Goal: Book appointment/travel/reservation

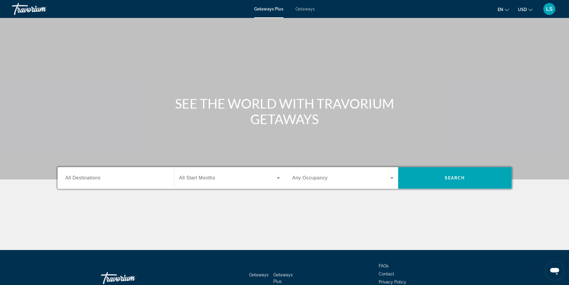
click at [92, 178] on span "All Destinations" at bounding box center [82, 177] width 35 height 5
click at [92, 178] on input "Destination All Destinations" at bounding box center [115, 178] width 101 height 7
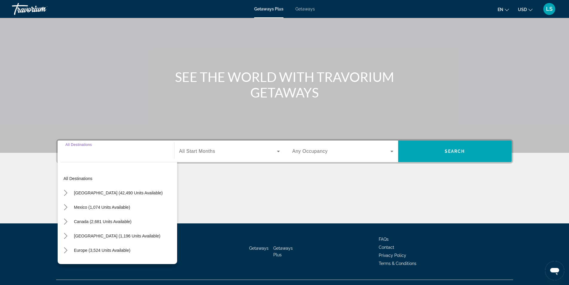
scroll to position [38, 0]
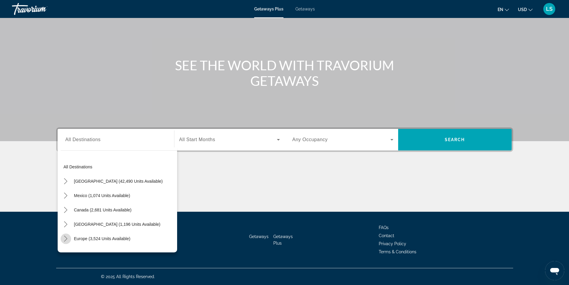
click at [65, 237] on icon "Toggle Europe (3,524 units available) submenu" at bounding box center [66, 238] width 6 height 6
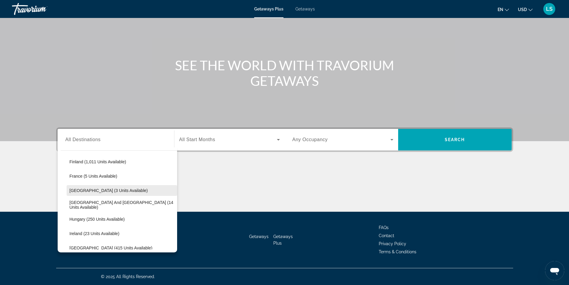
scroll to position [134, 0]
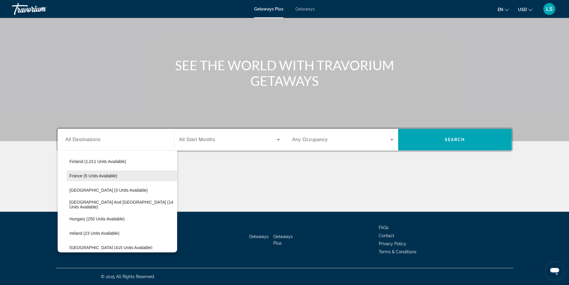
click at [89, 175] on span "France (5 units available)" at bounding box center [94, 175] width 48 height 5
type input "**********"
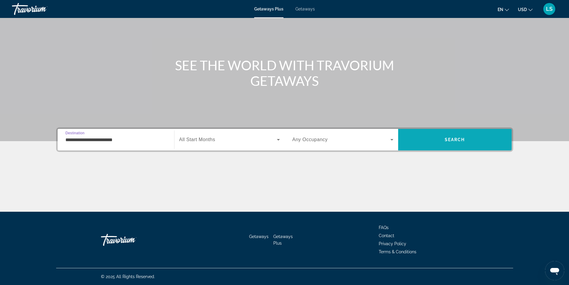
click at [445, 139] on span "Search" at bounding box center [455, 139] width 20 height 5
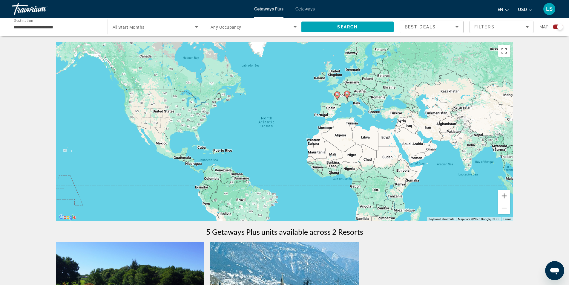
click at [305, 9] on span "Getaways" at bounding box center [305, 9] width 19 height 5
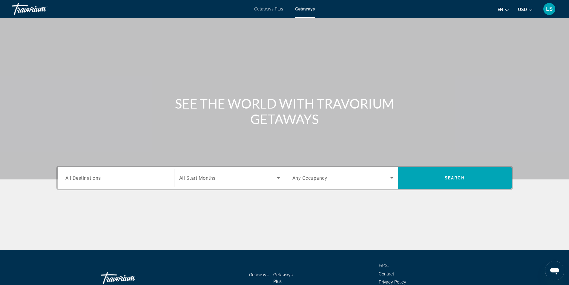
click at [90, 183] on div "Search widget" at bounding box center [115, 177] width 101 height 17
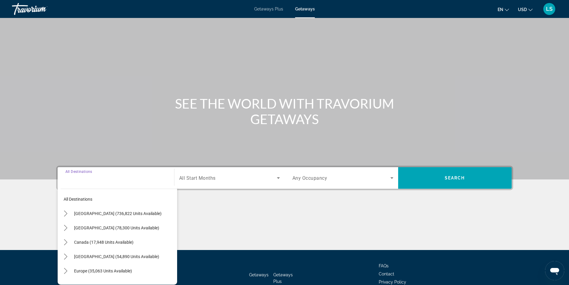
scroll to position [38, 0]
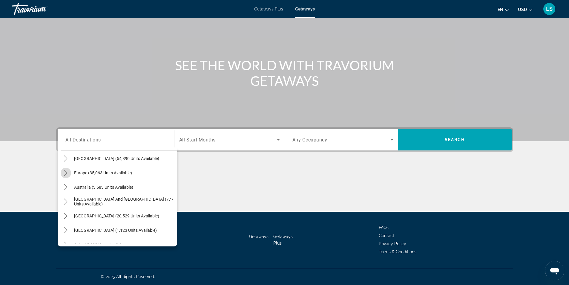
click at [67, 172] on icon "Toggle Europe (35,063 units available) submenu" at bounding box center [66, 173] width 6 height 6
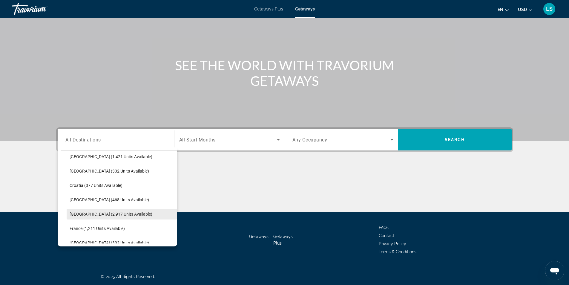
scroll to position [134, 0]
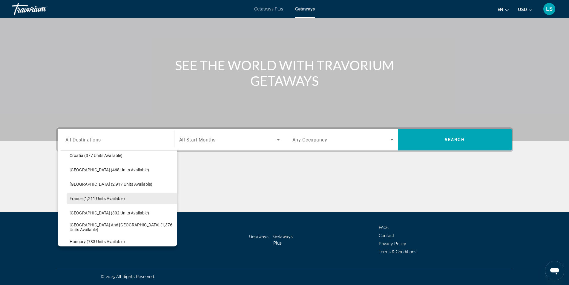
click at [99, 197] on span "France (1,211 units available)" at bounding box center [97, 198] width 55 height 5
type input "**********"
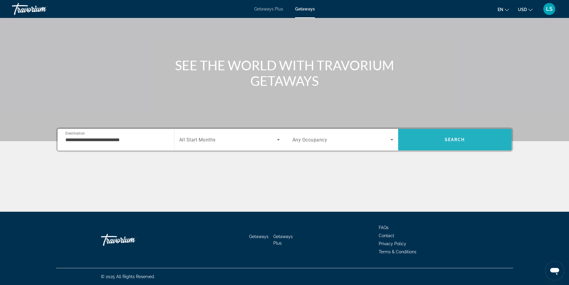
click at [459, 139] on span "Search" at bounding box center [455, 139] width 20 height 5
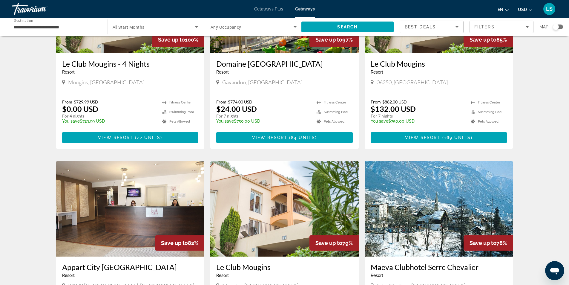
scroll to position [120, 0]
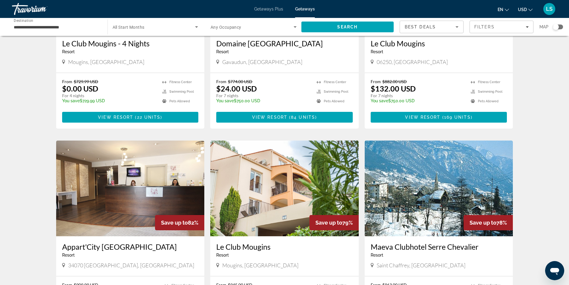
click at [559, 26] on div "Search widget" at bounding box center [558, 27] width 10 height 5
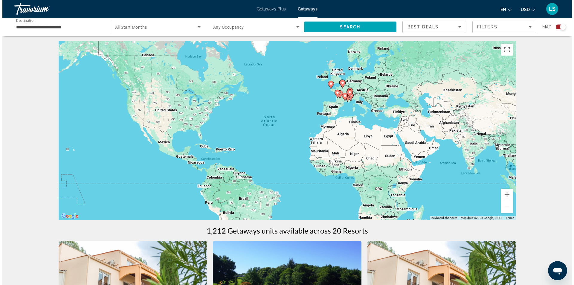
scroll to position [0, 0]
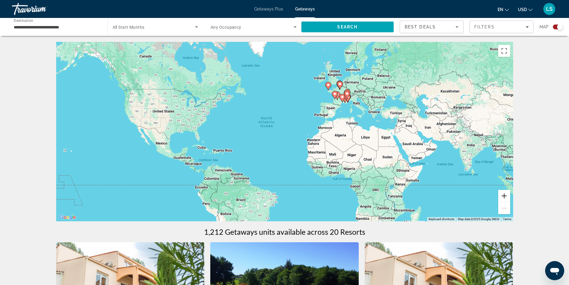
click at [504, 196] on button "Zoom in" at bounding box center [504, 196] width 12 height 12
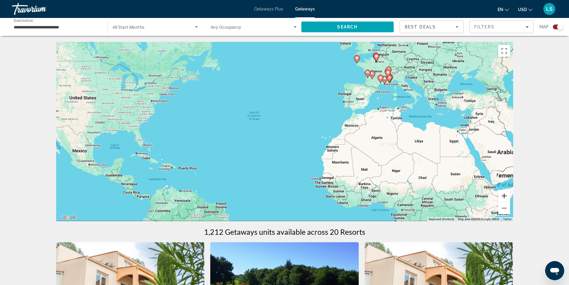
click at [504, 196] on button "Zoom in" at bounding box center [504, 196] width 12 height 12
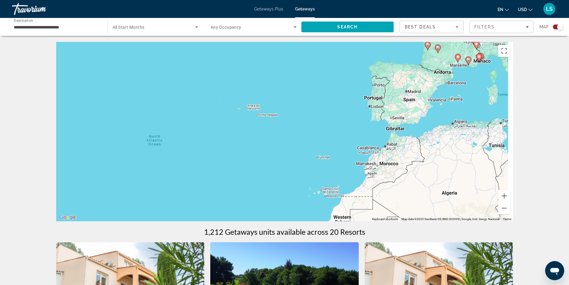
drag, startPoint x: 409, startPoint y: 158, endPoint x: 379, endPoint y: 180, distance: 37.2
click at [379, 180] on div "To activate drag with keyboard, press Alt + Enter. Once in keyboard drag state,…" at bounding box center [284, 131] width 457 height 179
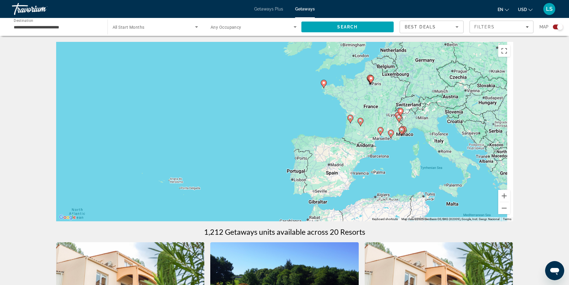
drag, startPoint x: 403, startPoint y: 134, endPoint x: 356, endPoint y: 172, distance: 60.2
click at [356, 172] on div "To activate drag with keyboard, press Alt + Enter. Once in keyboard drag state,…" at bounding box center [284, 131] width 457 height 179
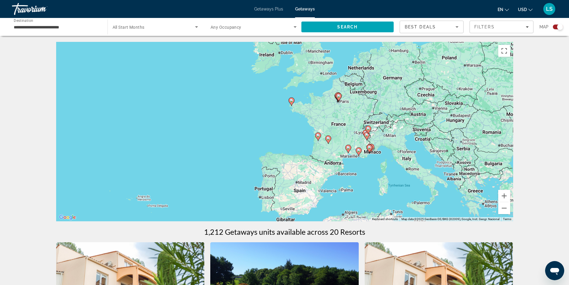
drag, startPoint x: 383, startPoint y: 146, endPoint x: 371, endPoint y: 166, distance: 22.9
click at [371, 166] on div "To activate drag with keyboard, press Alt + Enter. Once in keyboard drag state,…" at bounding box center [284, 131] width 457 height 179
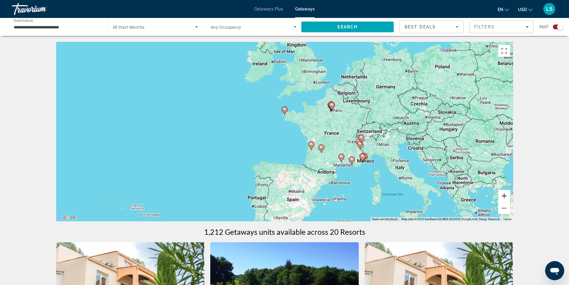
click at [505, 195] on button "Zoom in" at bounding box center [504, 196] width 12 height 12
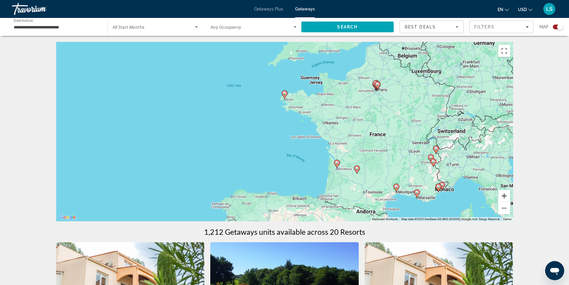
click at [505, 195] on button "Zoom in" at bounding box center [504, 196] width 12 height 12
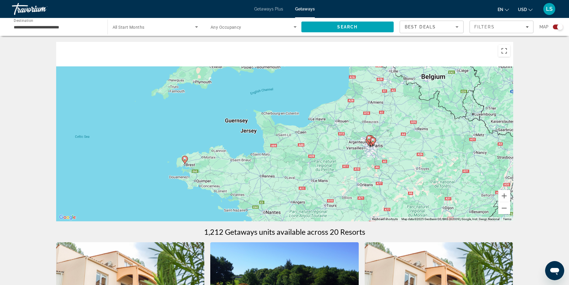
drag, startPoint x: 441, startPoint y: 80, endPoint x: 351, endPoint y: 183, distance: 136.4
click at [340, 179] on div "To activate drag with keyboard, press Alt + Enter. Once in keyboard drag state,…" at bounding box center [284, 131] width 457 height 179
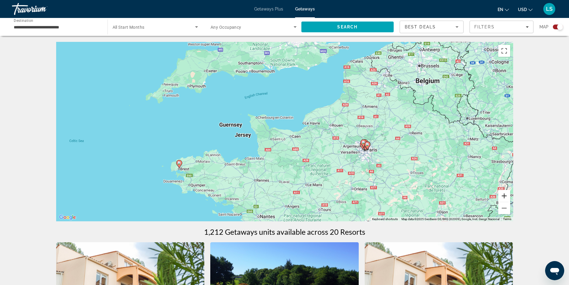
click at [504, 195] on button "Zoom in" at bounding box center [504, 196] width 12 height 12
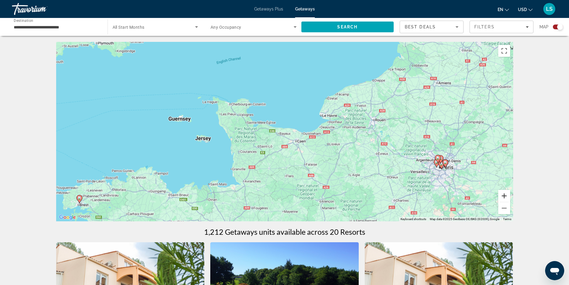
click at [504, 195] on button "Zoom in" at bounding box center [504, 196] width 12 height 12
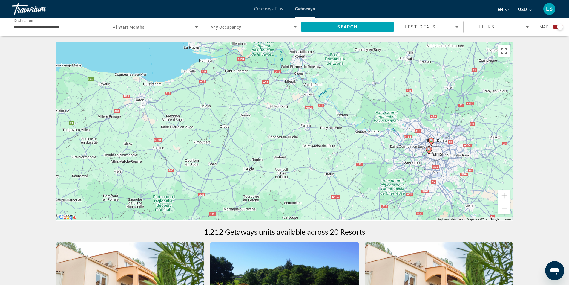
drag, startPoint x: 442, startPoint y: 181, endPoint x: 279, endPoint y: 131, distance: 170.6
click at [279, 131] on div "To activate drag with keyboard, press Alt + Enter. Once in keyboard drag state,…" at bounding box center [284, 131] width 457 height 179
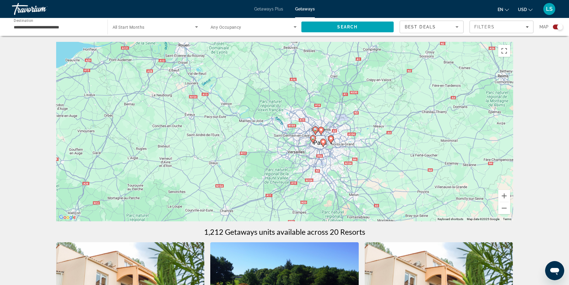
drag, startPoint x: 375, startPoint y: 163, endPoint x: 276, endPoint y: 158, distance: 99.3
click at [276, 158] on div "To activate drag with keyboard, press Alt + Enter. Once in keyboard drag state,…" at bounding box center [284, 131] width 457 height 179
click at [505, 194] on button "Zoom in" at bounding box center [504, 196] width 12 height 12
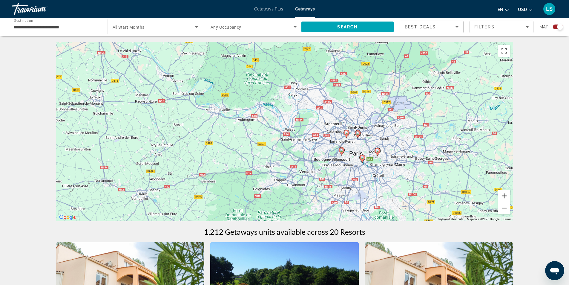
click at [505, 194] on button "Zoom in" at bounding box center [504, 196] width 12 height 12
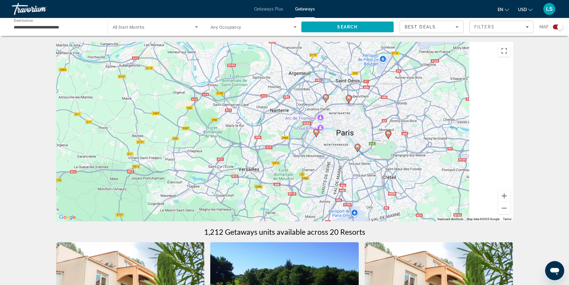
drag, startPoint x: 434, startPoint y: 164, endPoint x: 338, endPoint y: 106, distance: 112.4
click at [338, 106] on div "To activate drag with keyboard, press Alt + Enter. Once in keyboard drag state,…" at bounding box center [284, 131] width 457 height 179
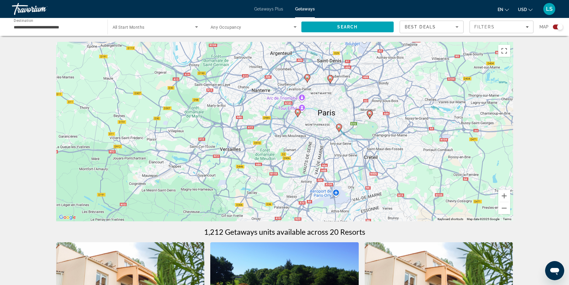
click at [297, 111] on image "Main content" at bounding box center [298, 112] width 4 height 4
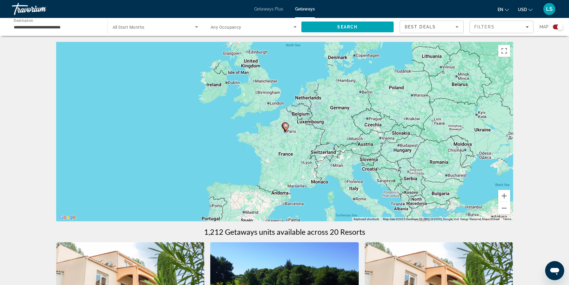
click at [285, 127] on image "Main content" at bounding box center [286, 126] width 4 height 4
type input "**********"
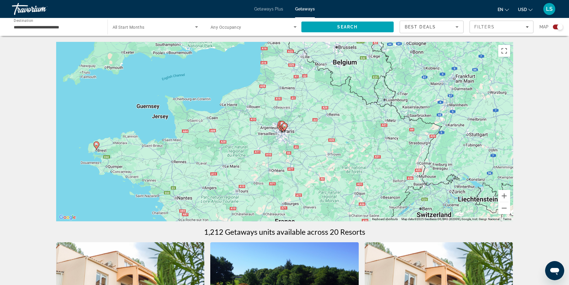
click at [285, 126] on image "Main content" at bounding box center [285, 126] width 4 height 4
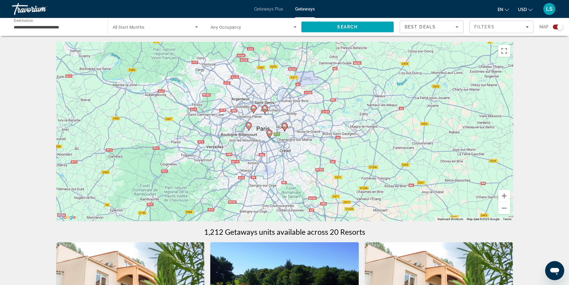
click at [248, 124] on image "Main content" at bounding box center [249, 125] width 4 height 4
